Goal: Task Accomplishment & Management: Manage account settings

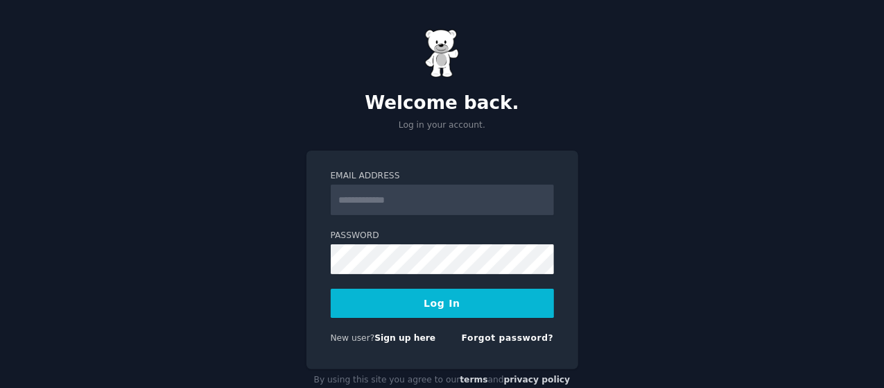
scroll to position [31, 0]
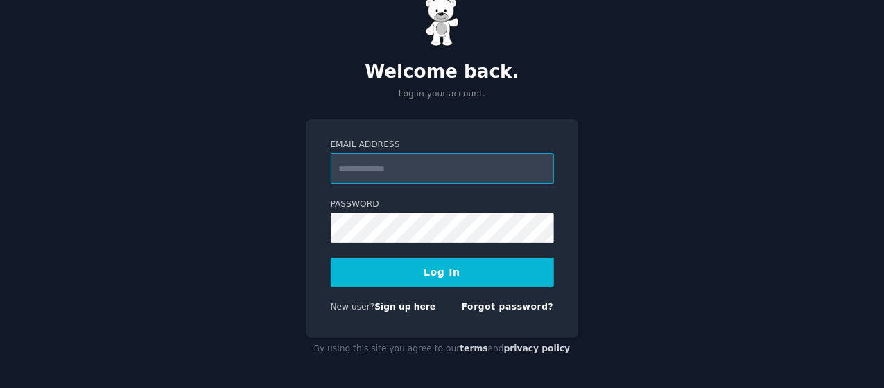
click at [400, 159] on input "Email Address" at bounding box center [442, 168] width 223 height 31
type input "**********"
click at [424, 266] on button "Log In" at bounding box center [442, 271] width 223 height 29
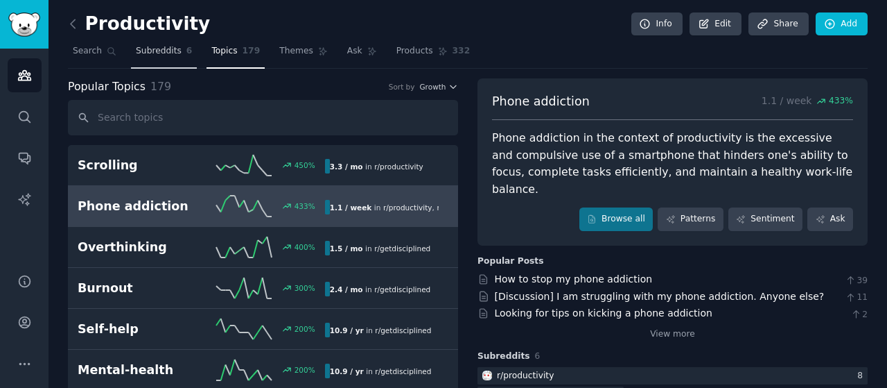
click at [141, 45] on span "Subreddits" at bounding box center [159, 51] width 46 height 12
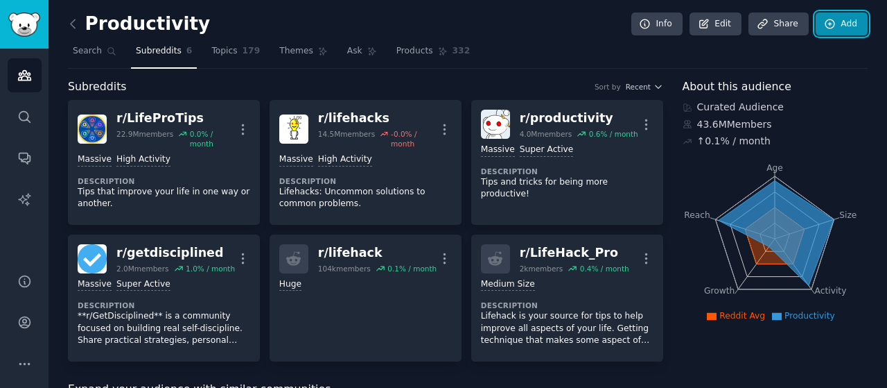
click at [843, 26] on link "Add" at bounding box center [842, 24] width 52 height 24
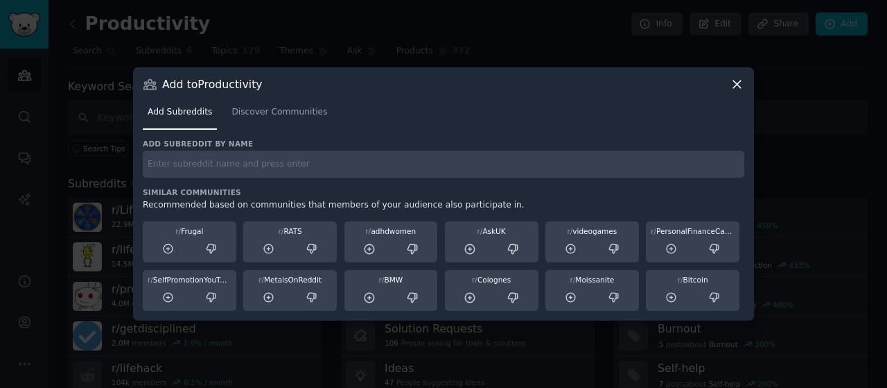
click at [329, 180] on div "Add subreddit by name Similar Communities Recommended based on communities that…" at bounding box center [444, 225] width 602 height 173
click at [193, 171] on input "text" at bounding box center [444, 163] width 602 height 27
type input "indie"
click at [272, 110] on span "Discover Communities" at bounding box center [280, 112] width 96 height 12
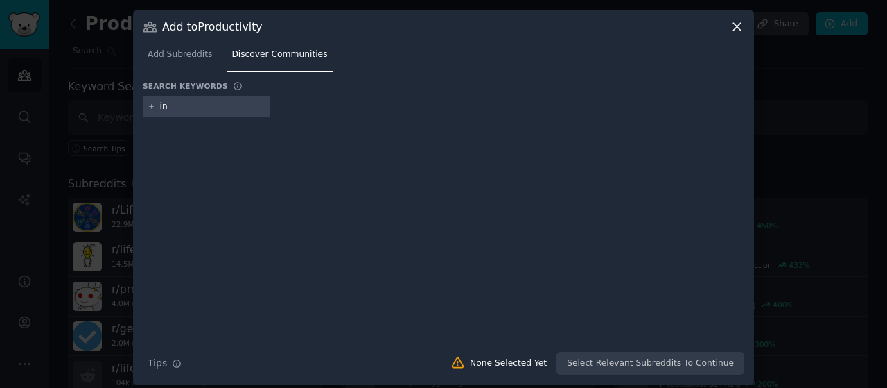
type input "i"
type input "lovable"
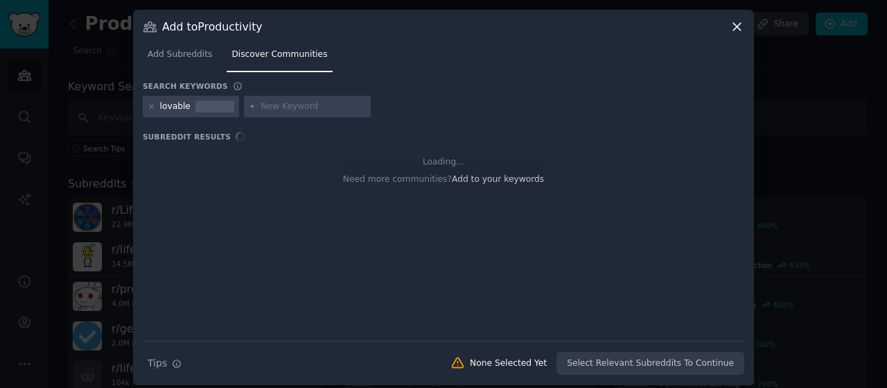
click at [281, 106] on input "text" at bounding box center [313, 107] width 105 height 12
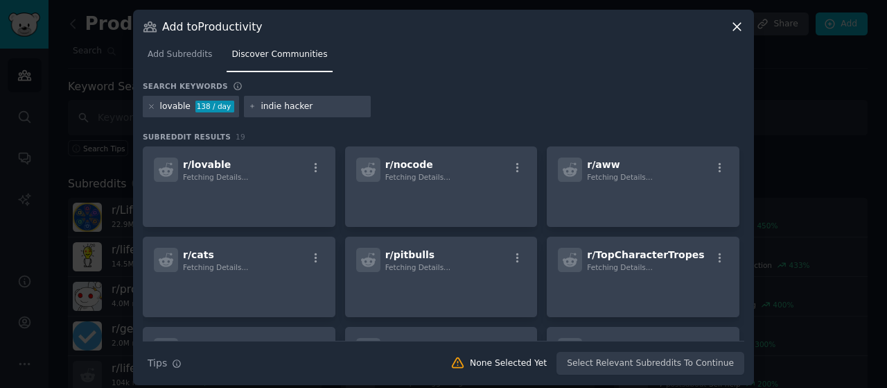
type input "indie hackers"
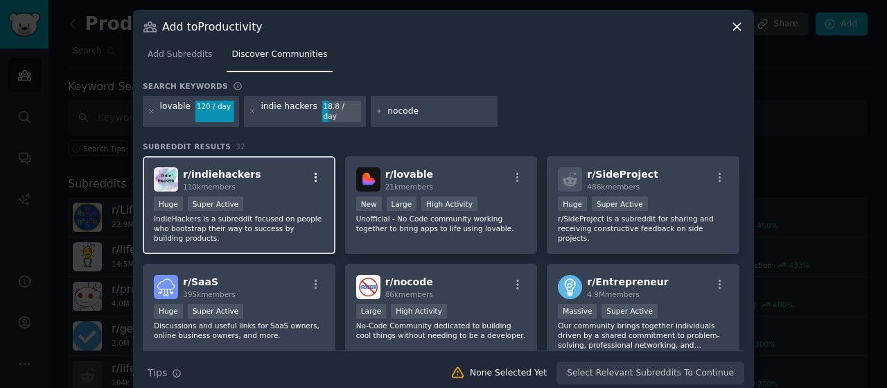
click at [310, 171] on icon "button" at bounding box center [316, 177] width 12 height 12
type input "nocode"
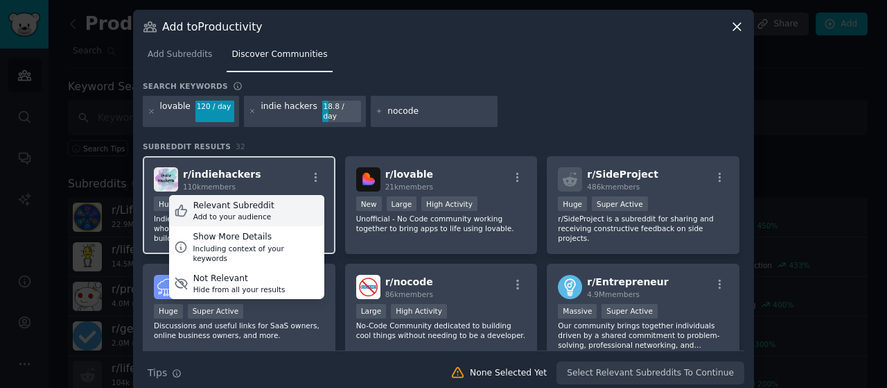
click at [248, 211] on div "Add to your audience" at bounding box center [233, 216] width 81 height 10
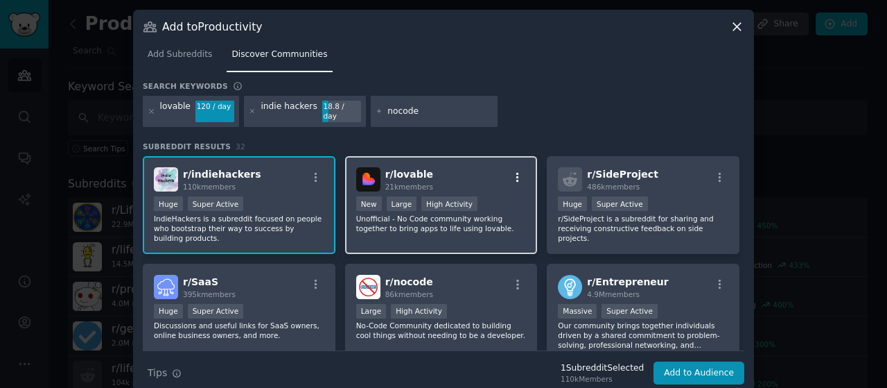
click at [517, 171] on icon "button" at bounding box center [518, 177] width 12 height 12
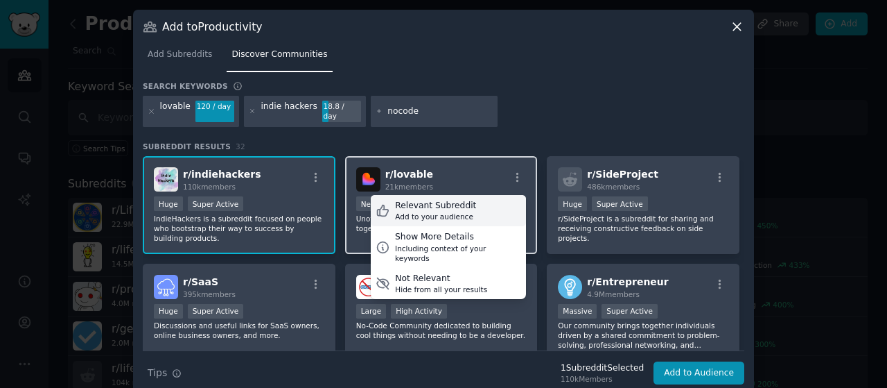
click at [463, 195] on div "Relevant Subreddit Add to your audience" at bounding box center [448, 211] width 155 height 32
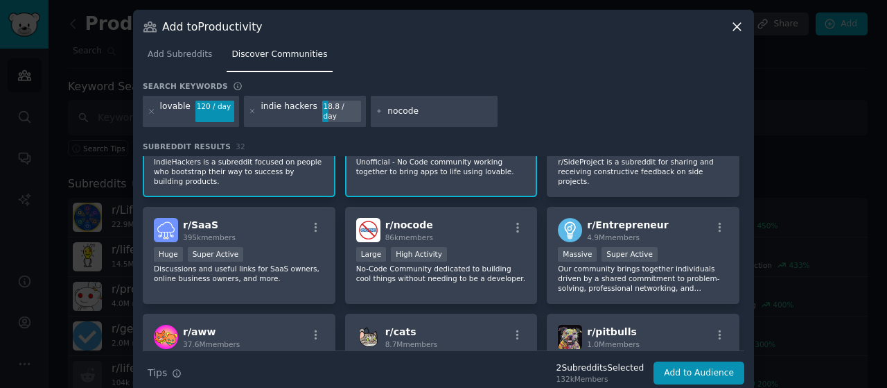
scroll to position [64, 0]
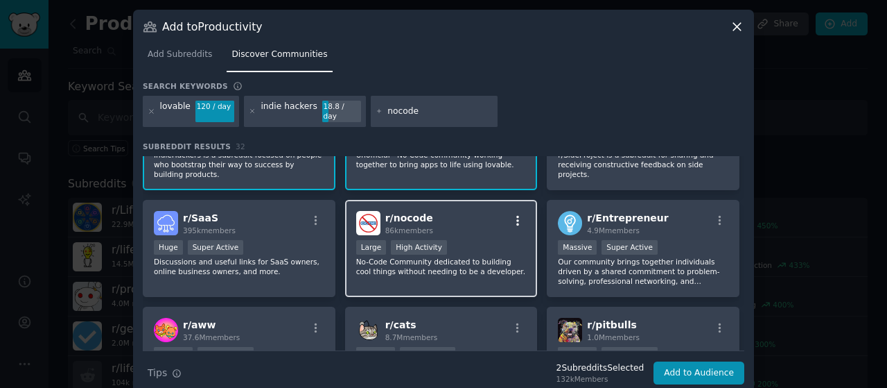
click at [510, 214] on button "button" at bounding box center [518, 220] width 17 height 12
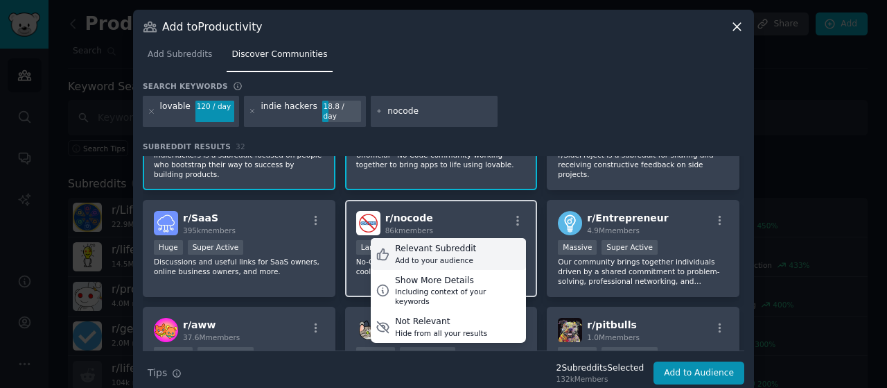
click at [469, 238] on div "Relevant Subreddit Add to your audience" at bounding box center [448, 254] width 155 height 32
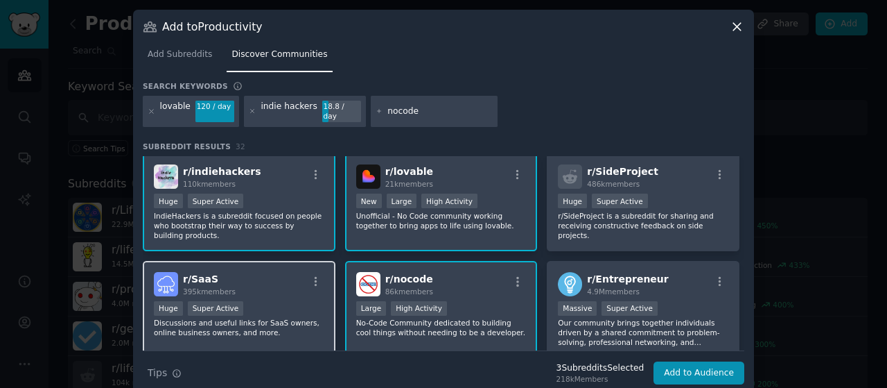
scroll to position [0, 0]
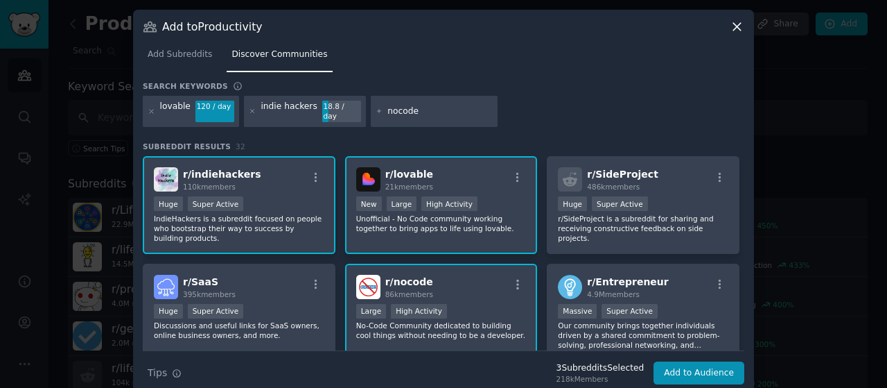
click at [269, 214] on p "IndieHackers is a subreddit focused on people who bootstrap their way to succes…" at bounding box center [239, 228] width 171 height 29
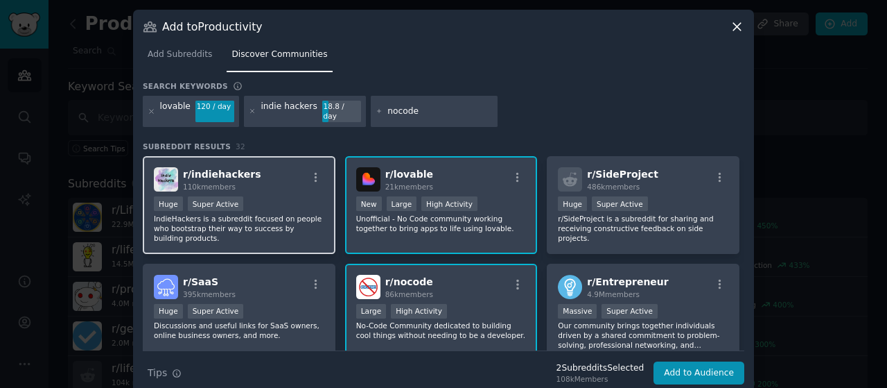
click at [269, 214] on p "IndieHackers is a subreddit focused on people who bootstrap their way to succes…" at bounding box center [239, 228] width 171 height 29
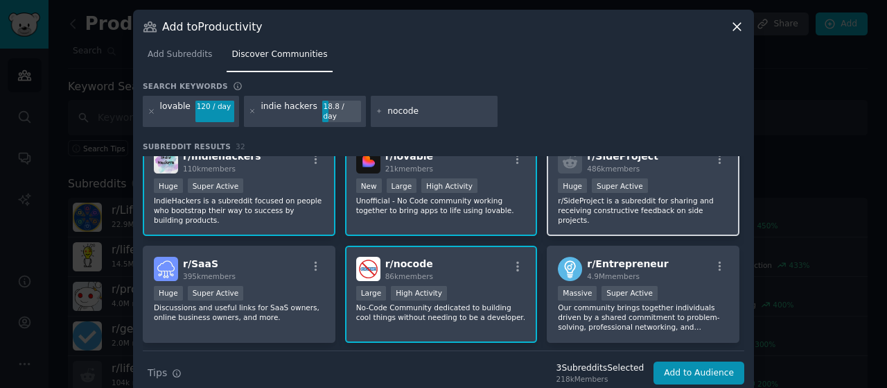
scroll to position [17, 0]
click at [647, 168] on div "r/ SideProject 486k members >= 95th percentile for submissions / day Huge Super…" at bounding box center [643, 188] width 193 height 98
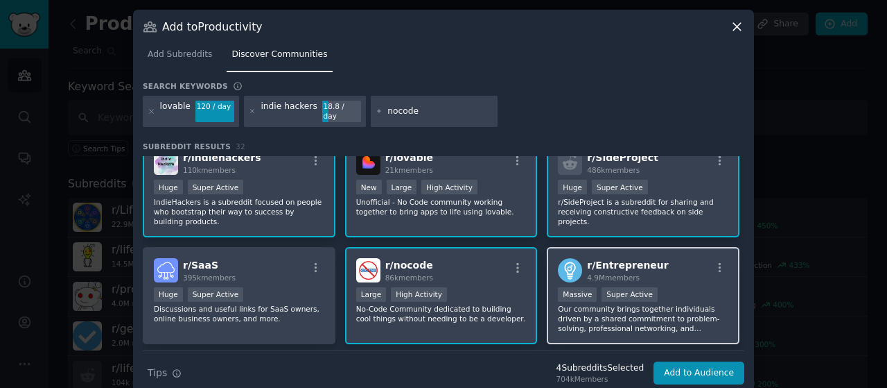
click at [643, 272] on div "4.9M members" at bounding box center [627, 277] width 81 height 10
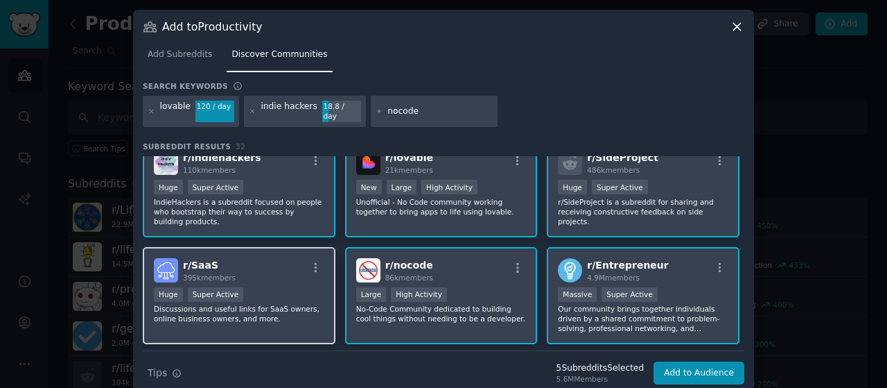
click at [277, 304] on p "Discussions and useful links for SaaS owners, online business owners, and more." at bounding box center [239, 313] width 171 height 19
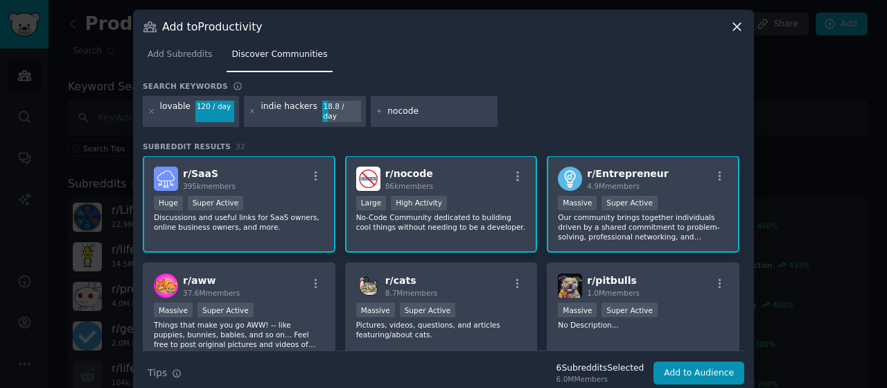
scroll to position [110, 0]
click at [295, 166] on div "r/ SaaS 395k members" at bounding box center [239, 177] width 171 height 24
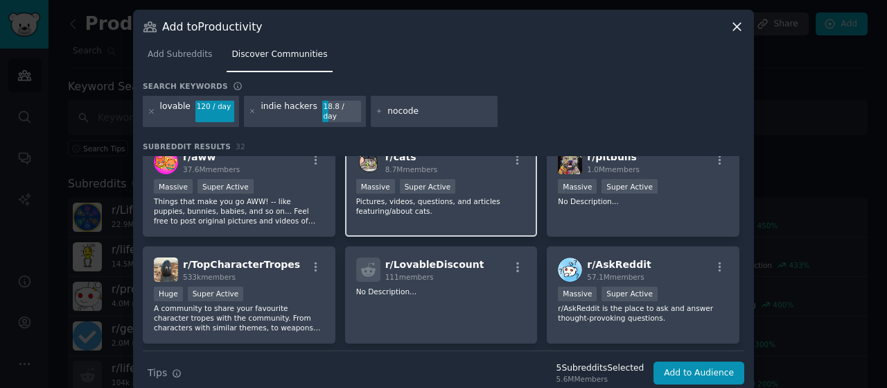
scroll to position [231, 0]
click at [410, 211] on div "r/ cats 8.7M members Massive Super Active Pictures, videos, questions, and arti…" at bounding box center [441, 188] width 193 height 98
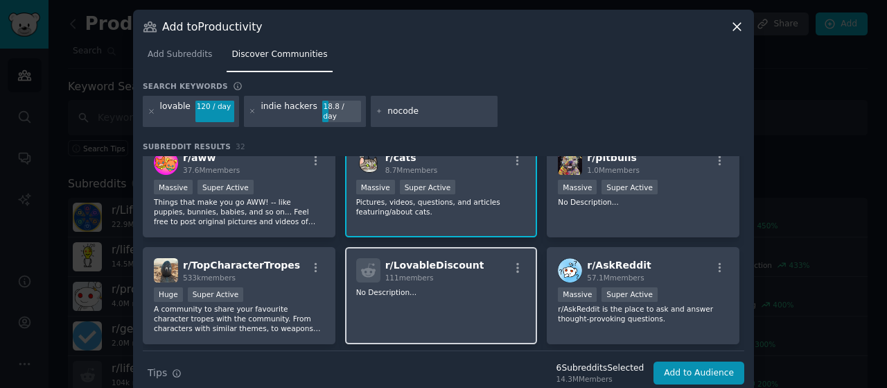
click at [434, 259] on span "r/ LovableDiscount" at bounding box center [434, 264] width 99 height 11
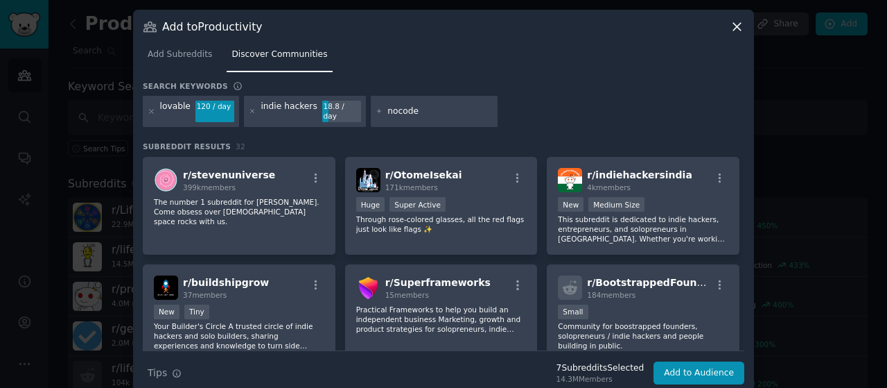
scroll to position [429, 0]
click at [691, 361] on button "Add to Audience" at bounding box center [699, 373] width 91 height 24
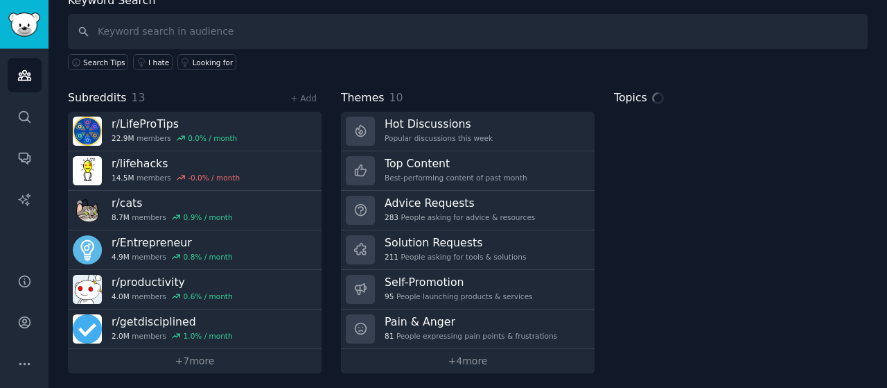
scroll to position [87, 0]
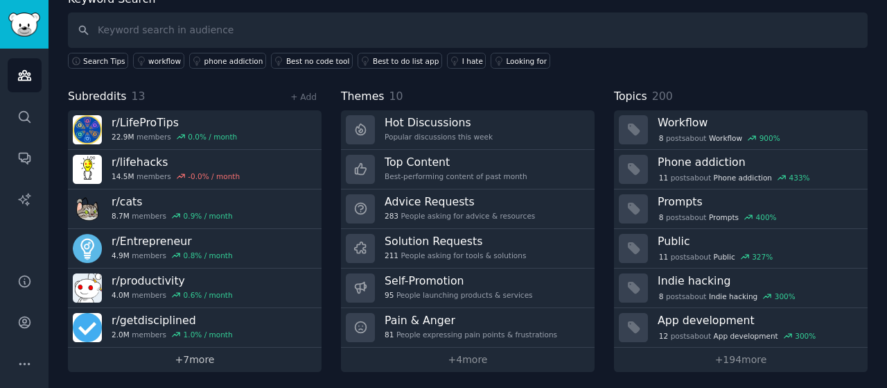
click at [169, 353] on link "+ 7 more" at bounding box center [195, 359] width 254 height 24
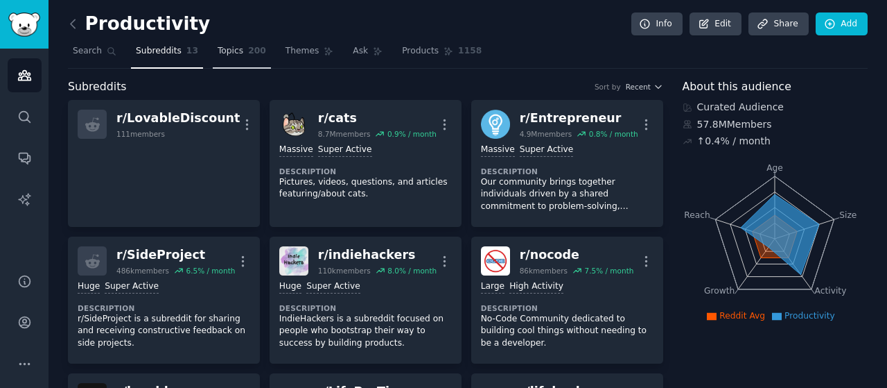
click at [225, 58] on link "Topics 200" at bounding box center [242, 54] width 58 height 28
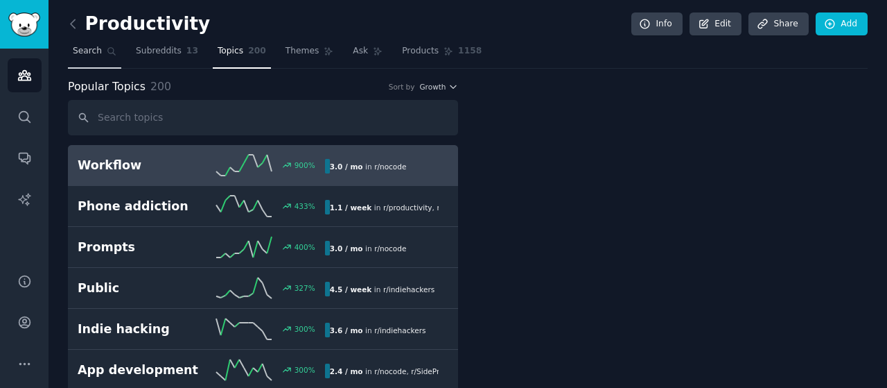
click at [80, 51] on span "Search" at bounding box center [87, 51] width 29 height 12
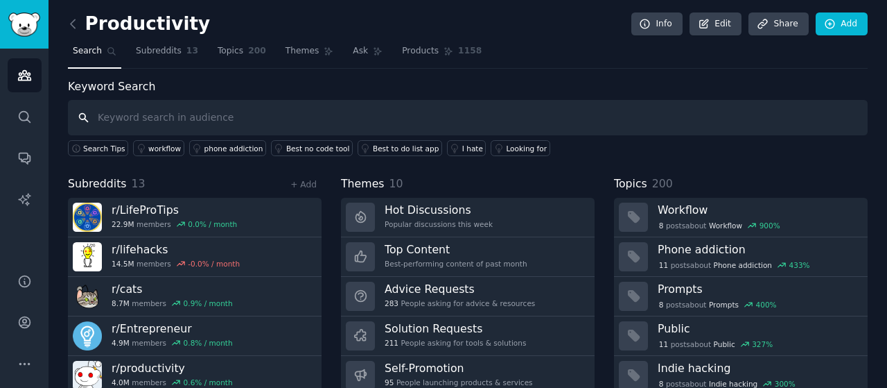
scroll to position [55, 0]
